Goal: Navigation & Orientation: Find specific page/section

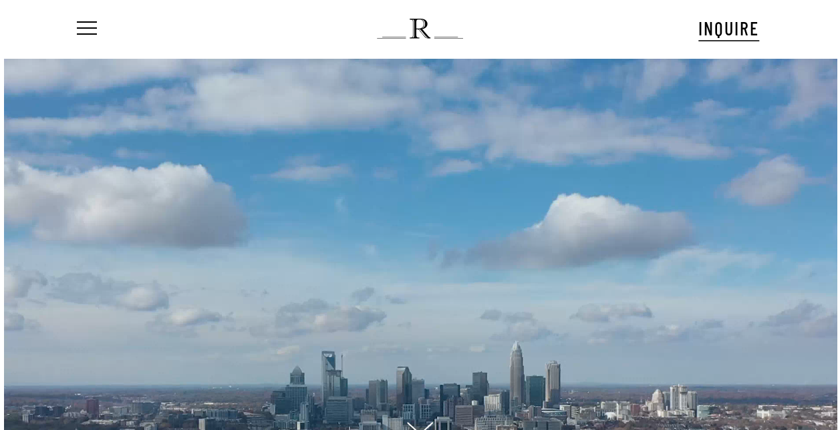
scroll to position [33, 0]
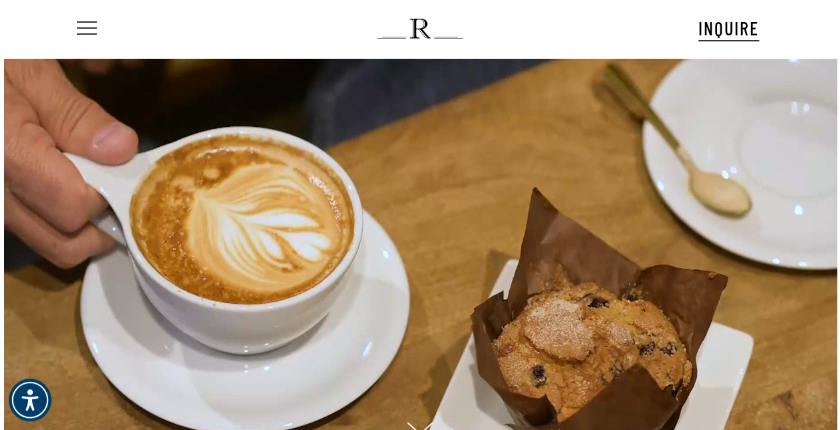
click at [94, 29] on span "Navigation Menu" at bounding box center [87, 28] width 15 height 19
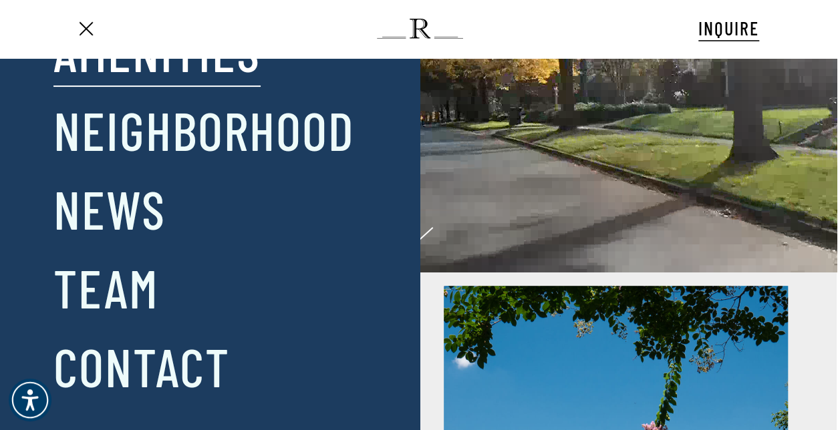
scroll to position [201, 0]
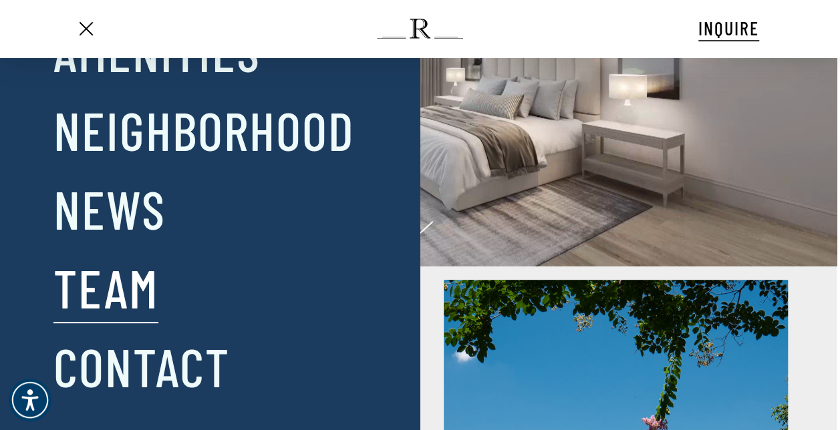
click at [105, 293] on link "Team" at bounding box center [105, 288] width 105 height 70
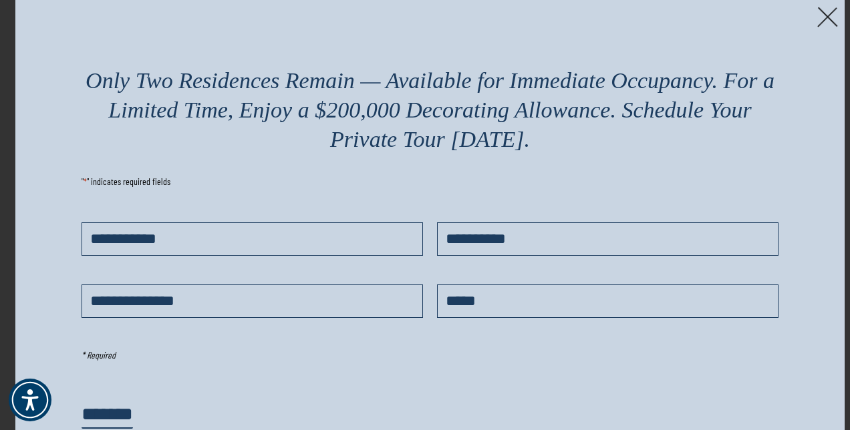
click at [832, 16] on img at bounding box center [827, 17] width 21 height 21
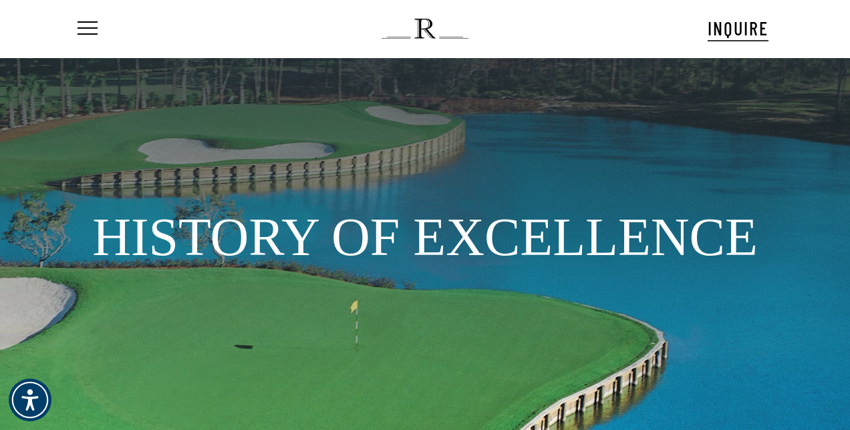
click at [421, 33] on img at bounding box center [425, 29] width 86 height 20
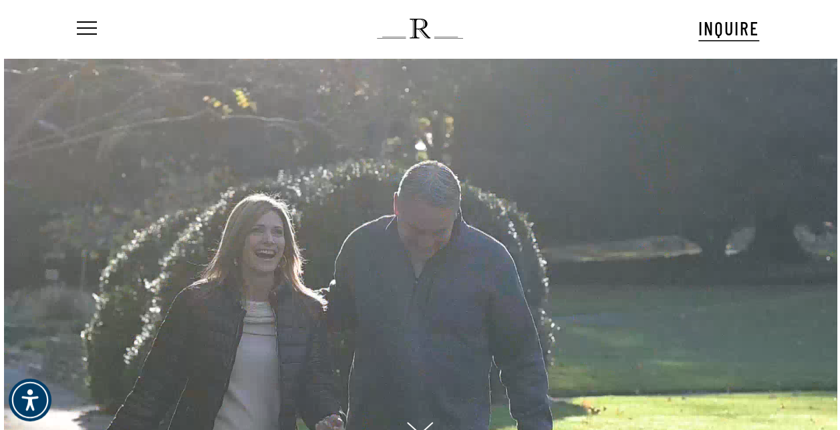
click at [94, 19] on ul "Menu" at bounding box center [85, 28] width 23 height 57
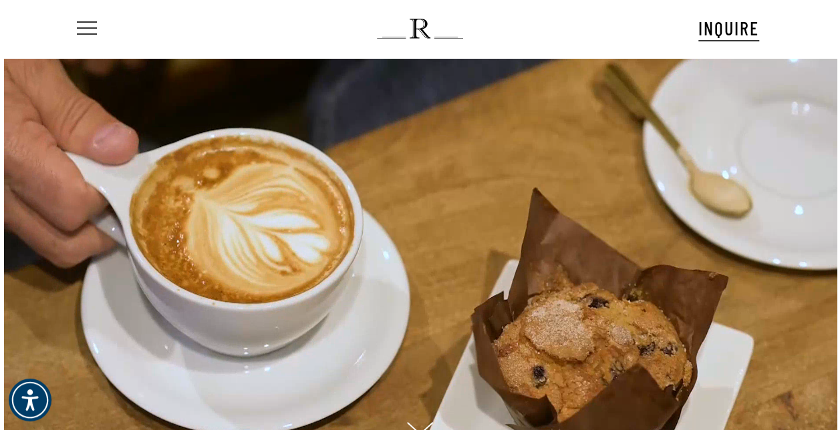
click at [86, 28] on span "Navigation Menu" at bounding box center [87, 28] width 15 height 19
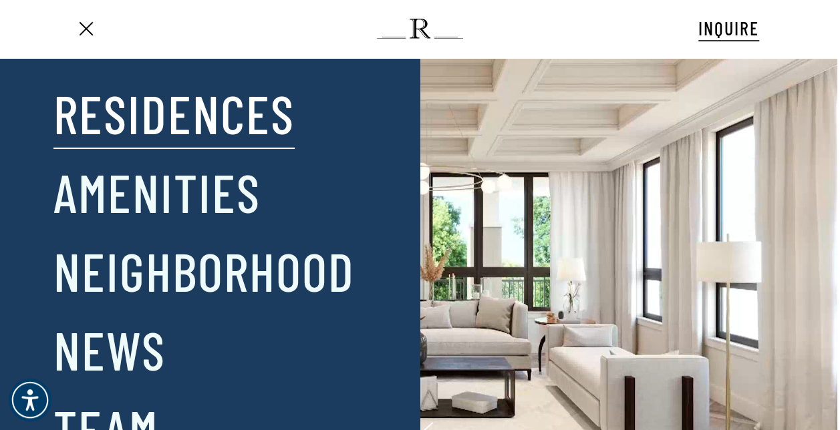
click at [200, 127] on link "Residences" at bounding box center [173, 113] width 241 height 70
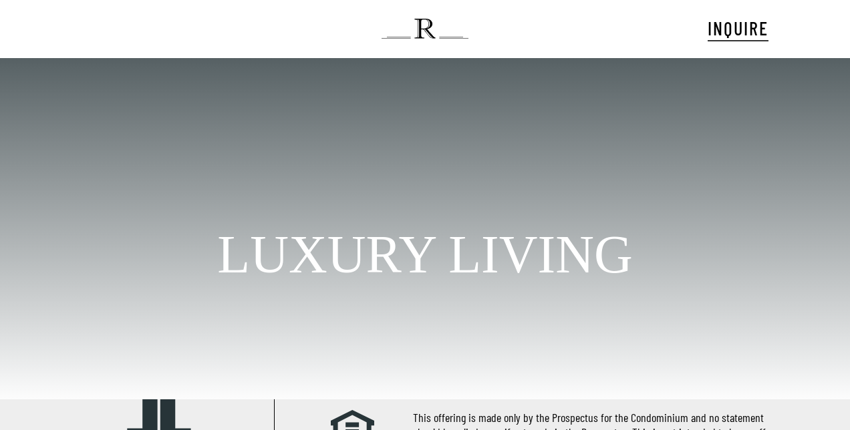
click at [88, 29] on icon "Navigation Menu" at bounding box center [88, 28] width 21 height 2
click at [84, 31] on span "Navigation Menu" at bounding box center [88, 28] width 20 height 15
